Goal: Obtain resource: Download file/media

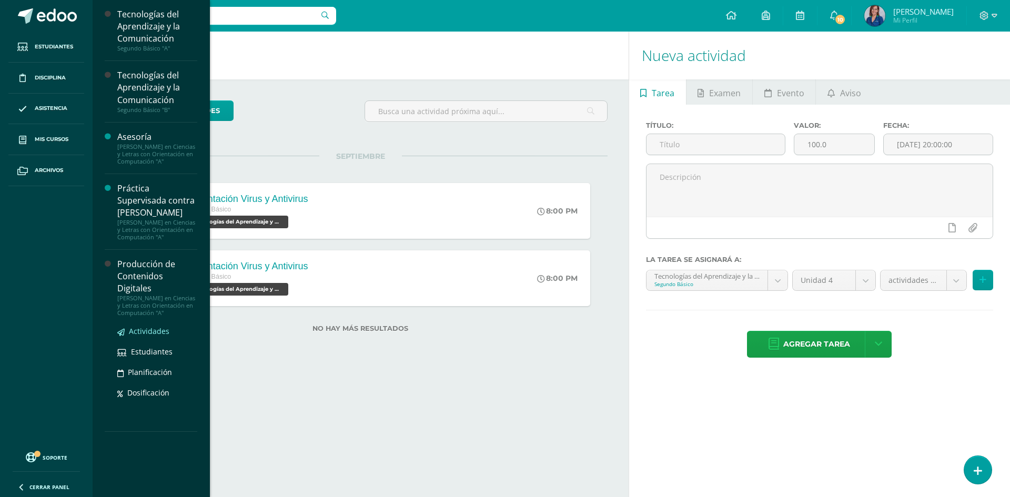
click at [144, 336] on span "Actividades" at bounding box center [149, 331] width 40 height 10
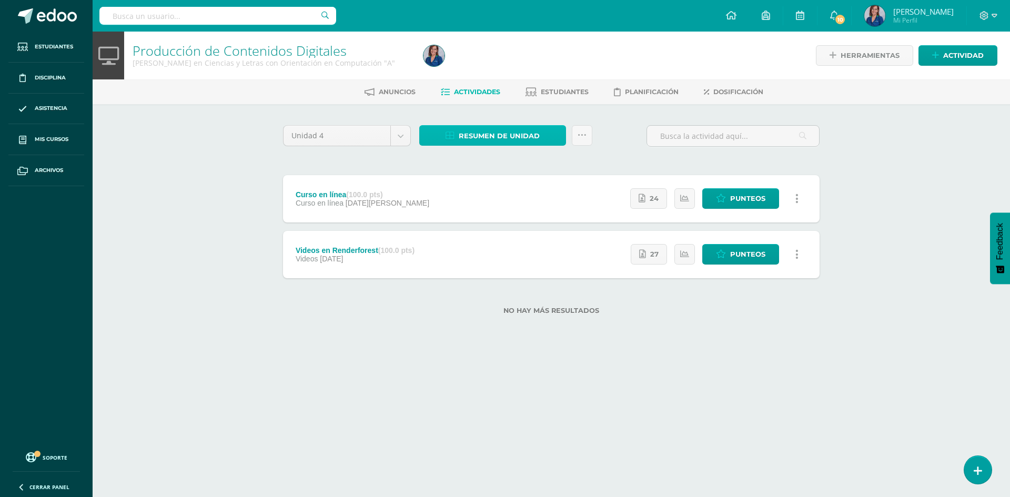
click at [460, 134] on span "Resumen de unidad" at bounding box center [499, 135] width 81 height 19
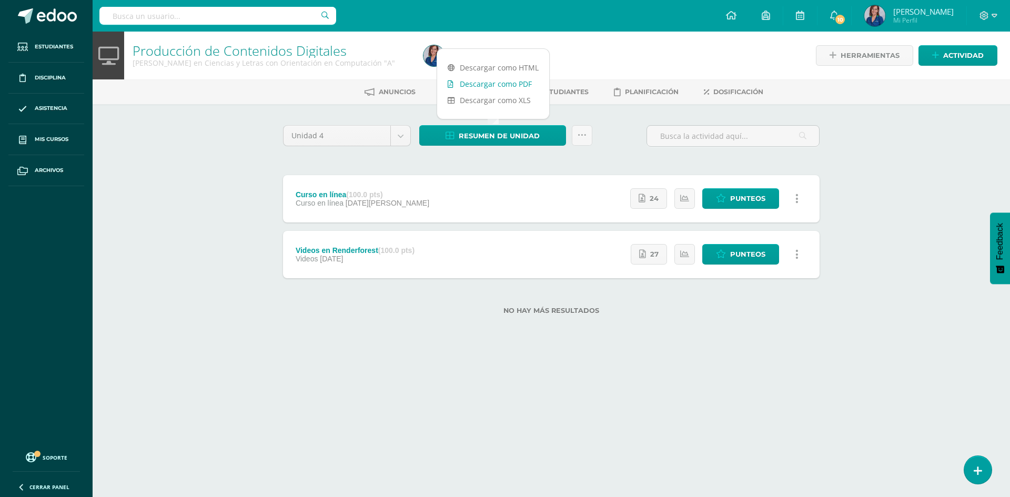
click at [485, 85] on link "Descargar como PDF" at bounding box center [493, 84] width 112 height 16
click at [398, 131] on body "Estudiantes Disciplina Asistencia Mis cursos Archivos Soporte Ayuda Reportar un…" at bounding box center [505, 174] width 1010 height 348
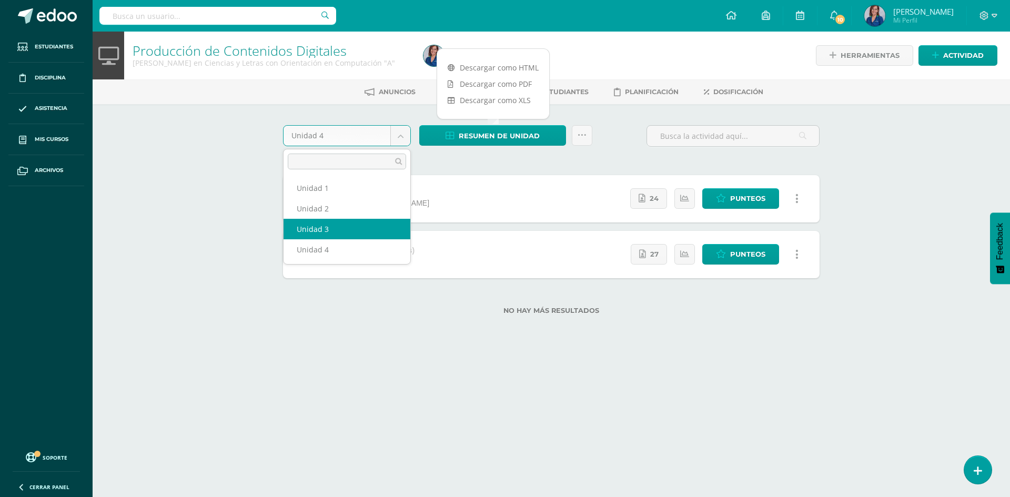
select select "Unidad 3"
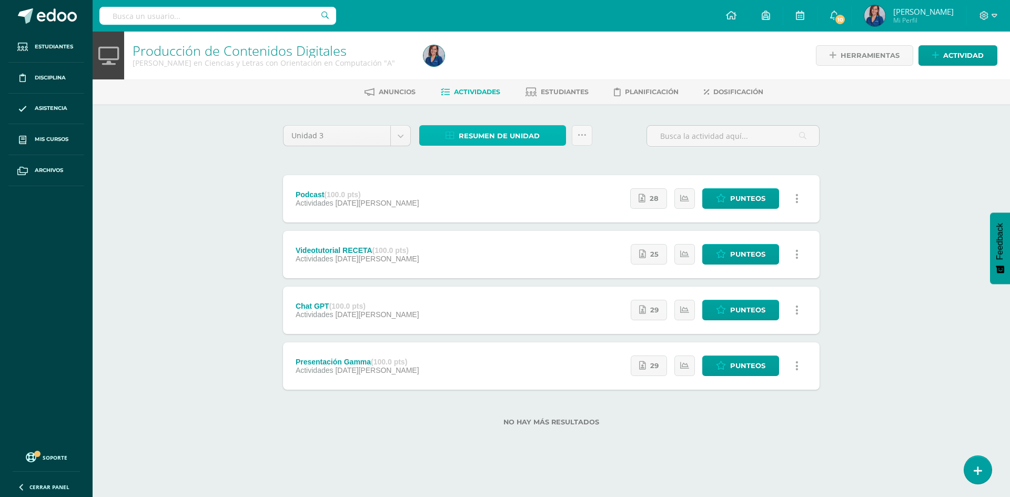
click at [546, 133] on link "Resumen de unidad" at bounding box center [492, 135] width 147 height 21
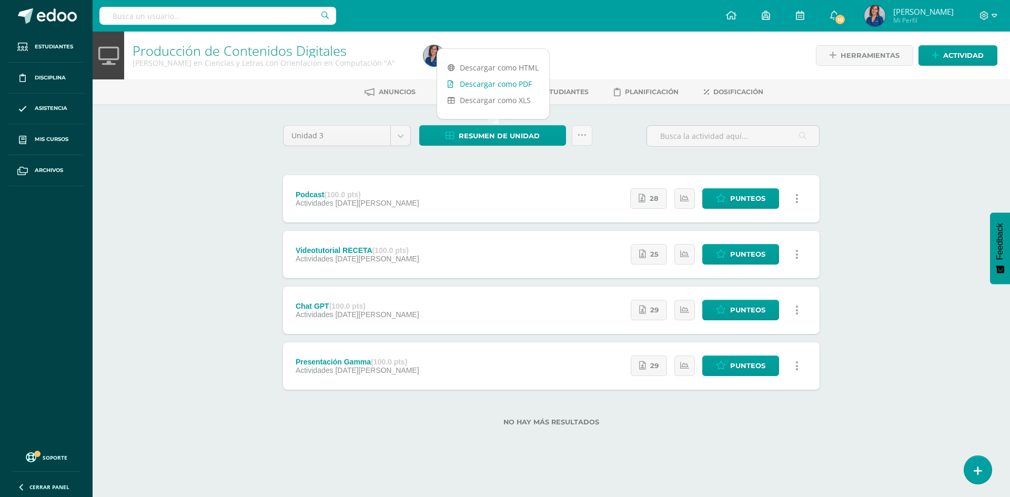
click at [512, 84] on link "Descargar como PDF" at bounding box center [493, 84] width 112 height 16
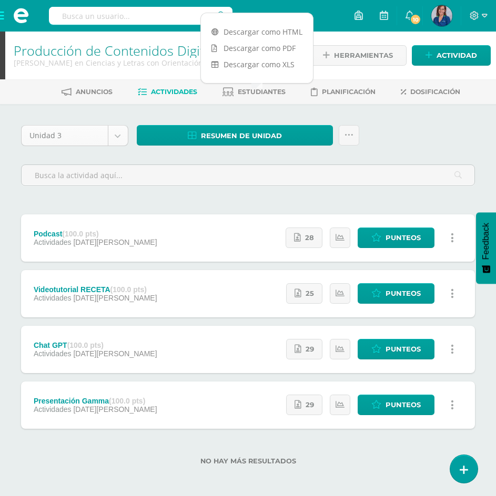
click at [117, 136] on body "Estudiantes Disciplina Asistencia Mis cursos Archivos Soporte Ayuda Reportar un…" at bounding box center [248, 249] width 496 height 499
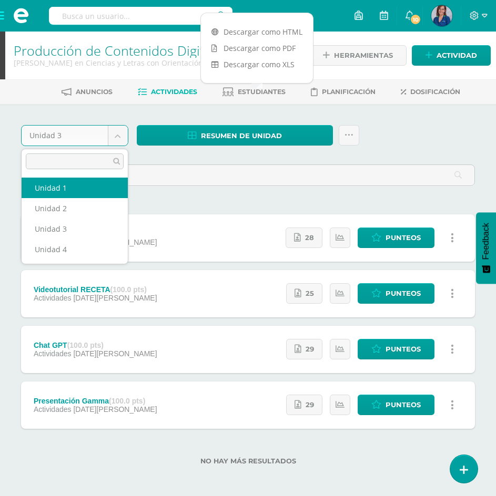
select select "Unidad 1"
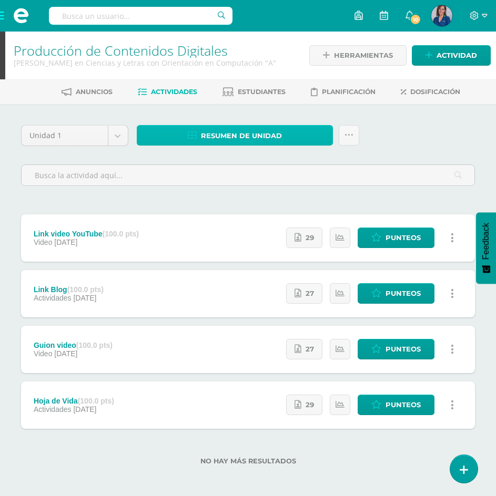
click at [231, 135] on span "Resumen de unidad" at bounding box center [241, 135] width 81 height 19
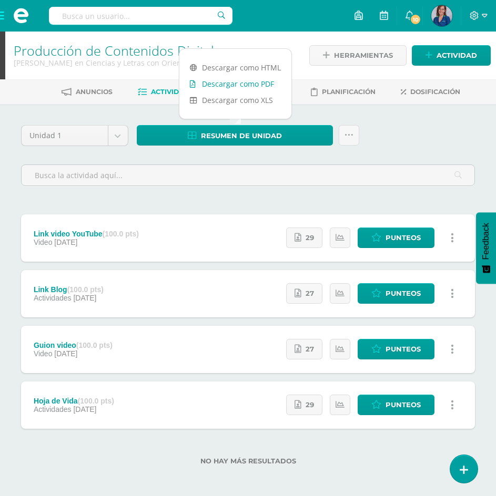
click at [223, 87] on link "Descargar como PDF" at bounding box center [235, 84] width 112 height 16
click at [117, 131] on body "Estudiantes Disciplina Asistencia Mis cursos Archivos Soporte Ayuda Reportar un…" at bounding box center [248, 249] width 496 height 499
select select "Unidad 2"
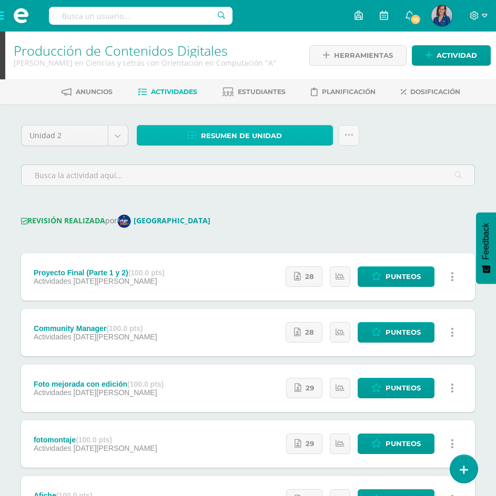
click at [224, 135] on span "Resumen de unidad" at bounding box center [241, 135] width 81 height 19
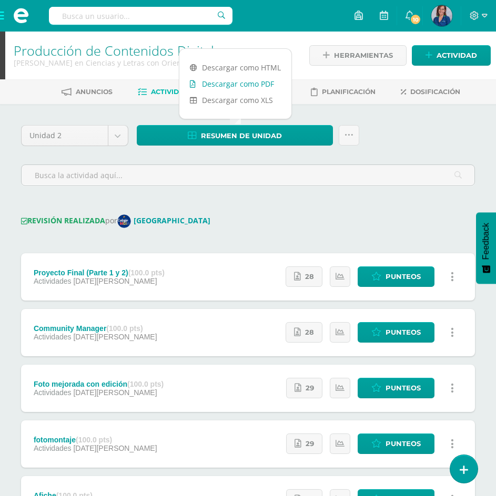
click at [232, 88] on link "Descargar como PDF" at bounding box center [235, 84] width 112 height 16
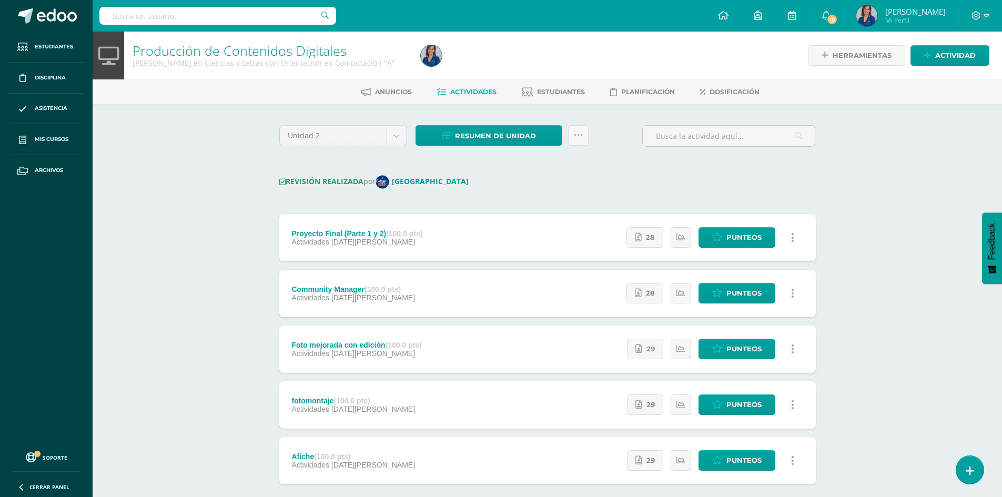
click at [503, 169] on div "Unidad 2 Unidad 1 Unidad 2 Unidad 3 Unidad 4 Resumen de unidad Enviar punteos a…" at bounding box center [547, 329] width 545 height 408
click at [503, 136] on icon at bounding box center [578, 135] width 9 height 9
click at [503, 174] on div "Unidad 2 Unidad 1 Unidad 2 Unidad 3 Unidad 4 Resumen de unidad ¿Estás seguro qu…" at bounding box center [547, 329] width 545 height 408
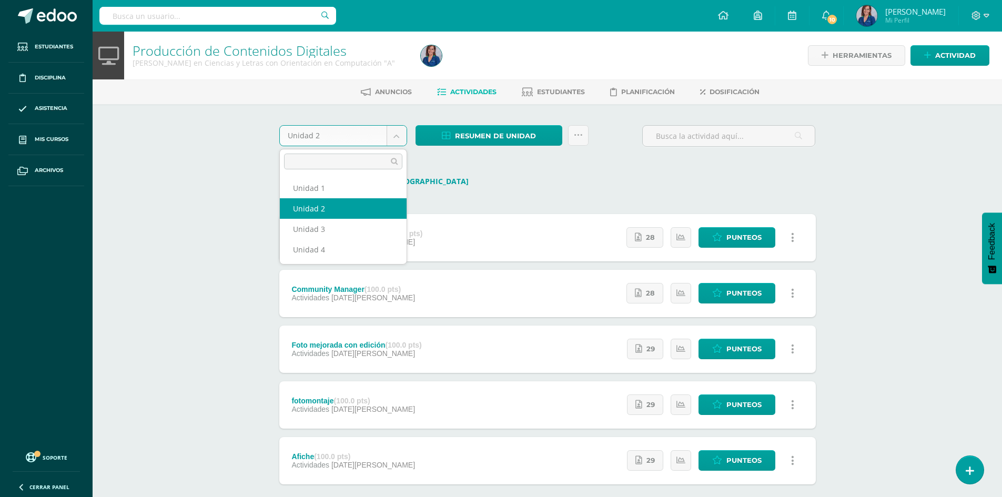
click at [395, 141] on body "Estudiantes Disciplina Asistencia Mis cursos Archivos Soporte Ayuda Reportar un…" at bounding box center [501, 277] width 1002 height 554
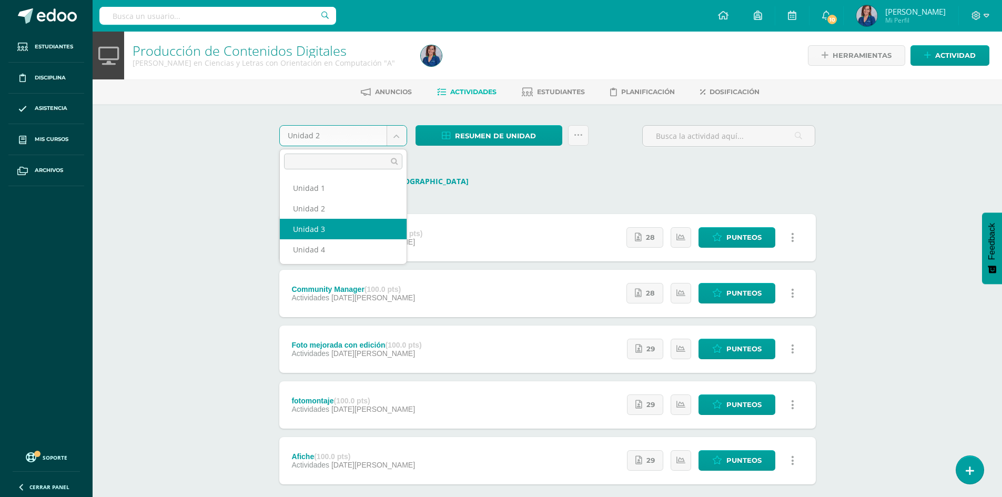
click at [503, 187] on body "Estudiantes Disciplina Asistencia Mis cursos Archivos Soporte Ayuda Reportar un…" at bounding box center [501, 277] width 1002 height 554
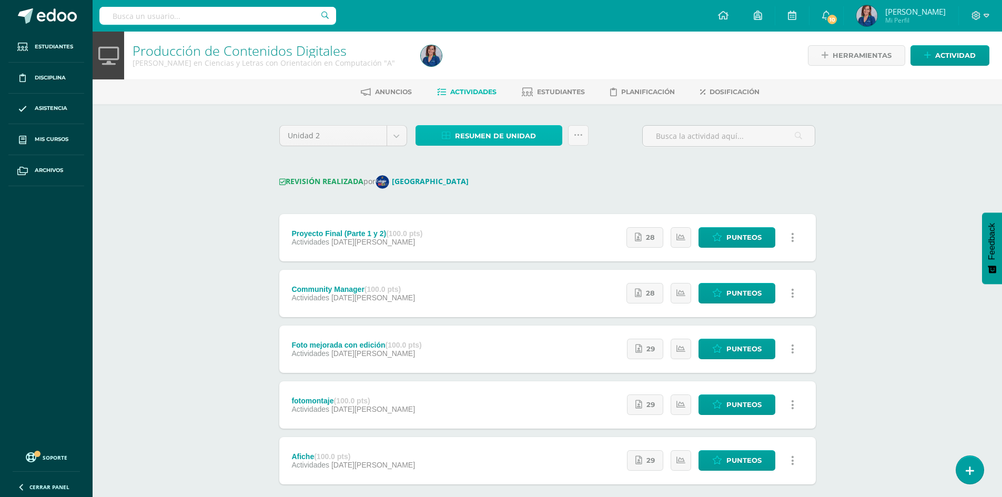
click at [496, 131] on span "Resumen de unidad" at bounding box center [495, 135] width 81 height 19
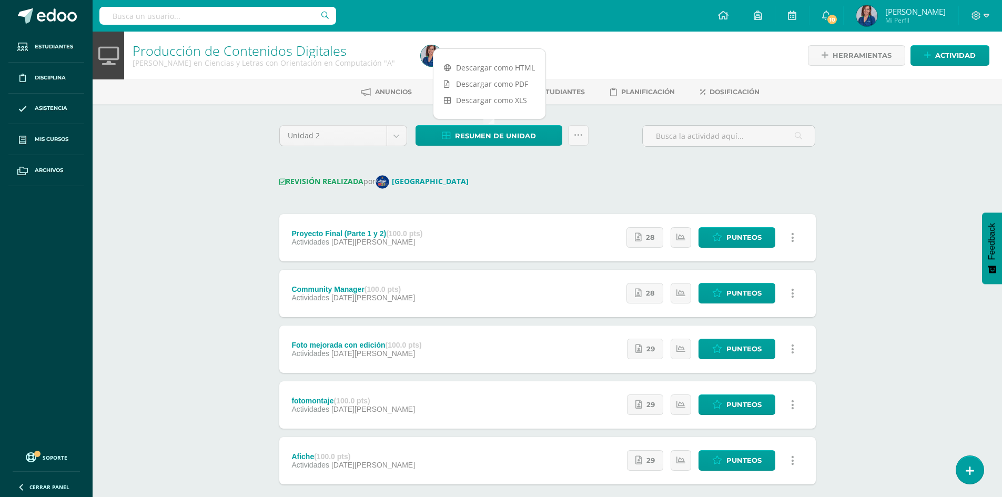
click at [503, 166] on div "Unidad 2 Unidad 1 Unidad 2 Unidad 3 Unidad 4 Resumen de unidad ¿Estás seguro qu…" at bounding box center [547, 329] width 545 height 408
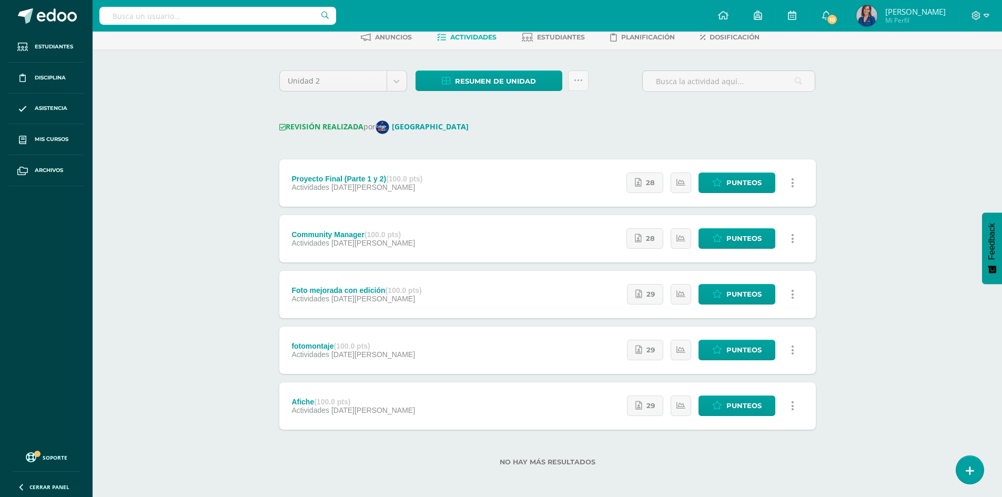
scroll to position [57, 0]
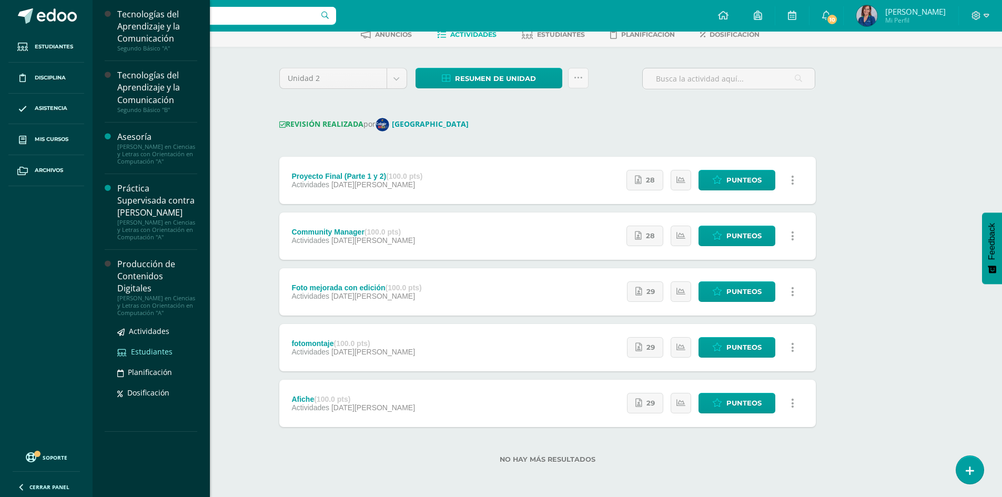
click at [154, 357] on span "Estudiantes" at bounding box center [152, 352] width 42 height 10
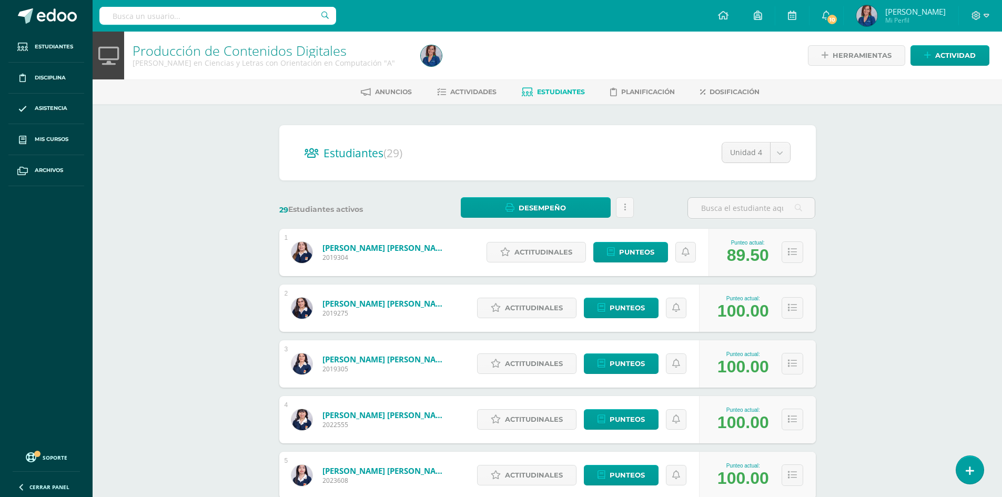
click at [210, 189] on div "Producción de Contenidos Digitales [PERSON_NAME] en Ciencias y Letras con Orien…" at bounding box center [547, 438] width 909 height 812
click at [777, 155] on body "Estudiantes Disciplina Asistencia Mis cursos Archivos Soporte Ayuda Reportar un…" at bounding box center [501, 422] width 1002 height 844
click at [843, 248] on body "Estudiantes Disciplina Asistencia Mis cursos Archivos Soporte Ayuda Reportar un…" at bounding box center [501, 422] width 1002 height 844
